Goal: Navigation & Orientation: Find specific page/section

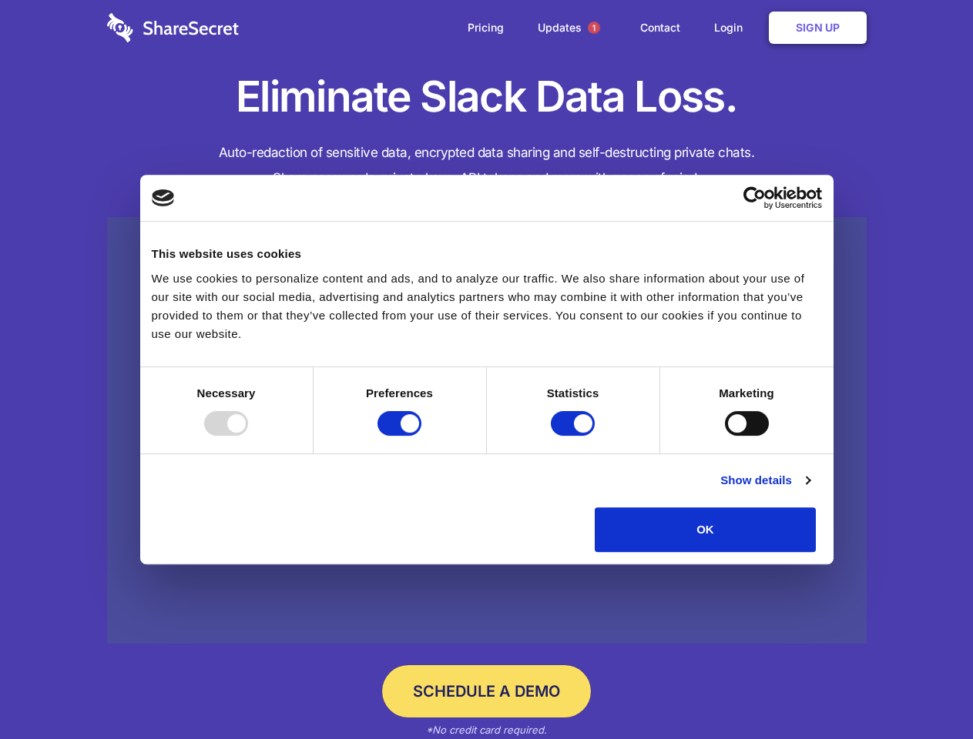
click at [248, 436] on div at bounding box center [226, 423] width 44 height 25
click at [421, 436] on input "Preferences" at bounding box center [399, 423] width 44 height 25
checkbox input "false"
click at [575, 436] on input "Statistics" at bounding box center [573, 423] width 44 height 25
checkbox input "false"
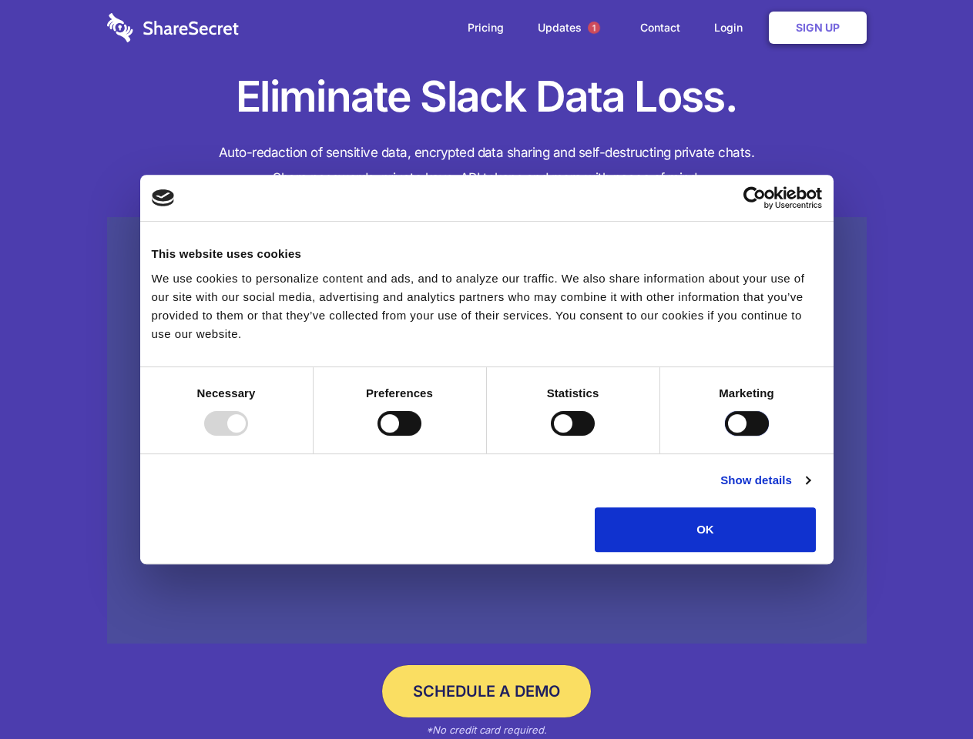
click at [725, 436] on input "Marketing" at bounding box center [747, 423] width 44 height 25
checkbox input "true"
click at [809, 490] on link "Show details" at bounding box center [764, 480] width 89 height 18
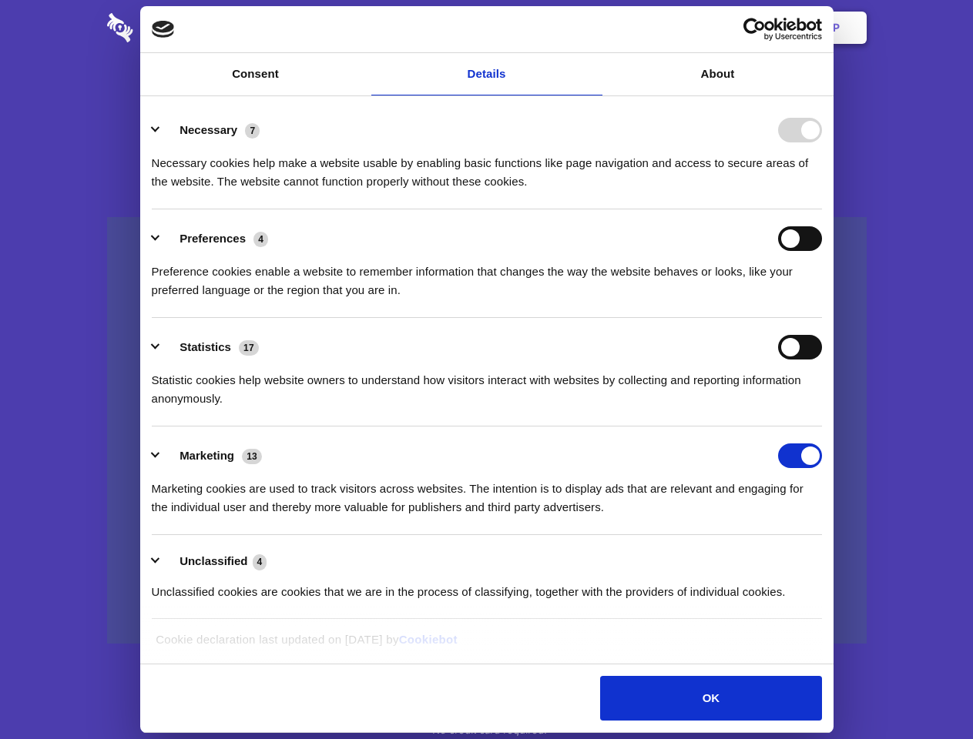
click at [822, 209] on li "Necessary 7 Necessary cookies help make a website usable by enabling basic func…" at bounding box center [487, 155] width 670 height 109
click at [593, 28] on span "1" at bounding box center [594, 28] width 12 height 12
